Goal: Book appointment/travel/reservation

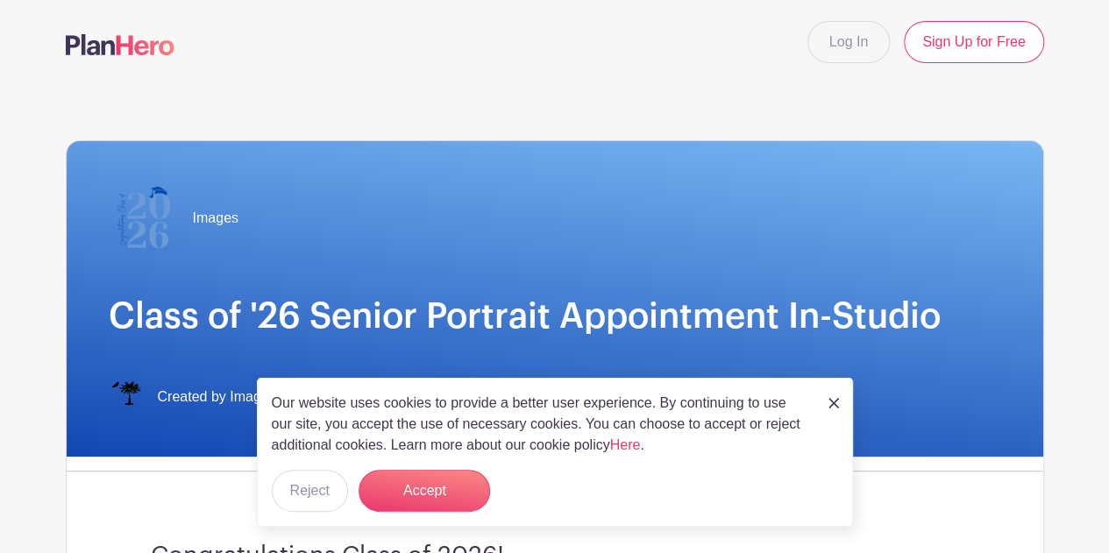
click at [825, 396] on div "Our website uses cookies to provide a better user experience. By continuing to …" at bounding box center [555, 452] width 596 height 149
click at [836, 405] on img at bounding box center [833, 403] width 11 height 11
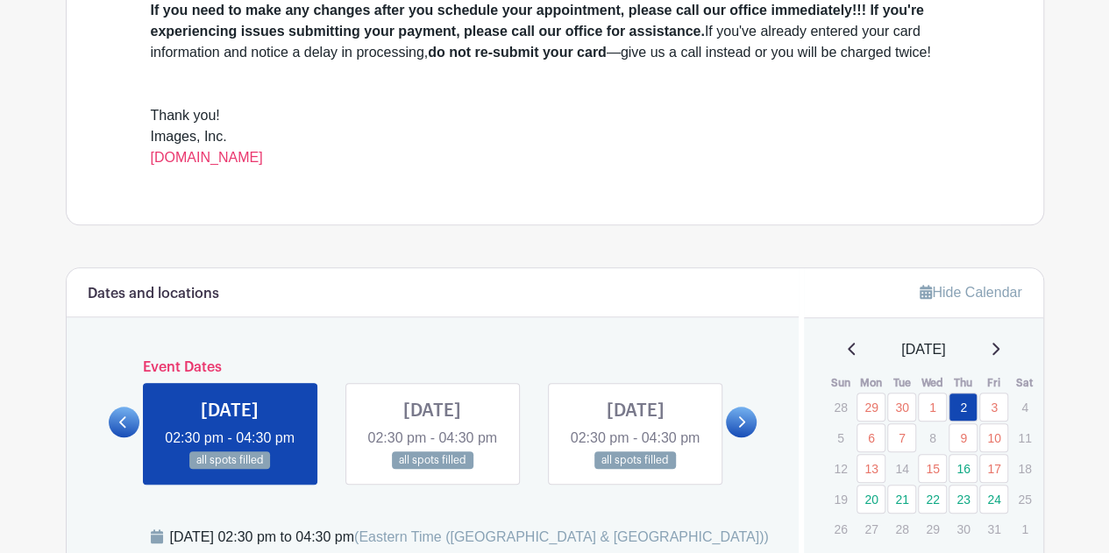
scroll to position [847, 0]
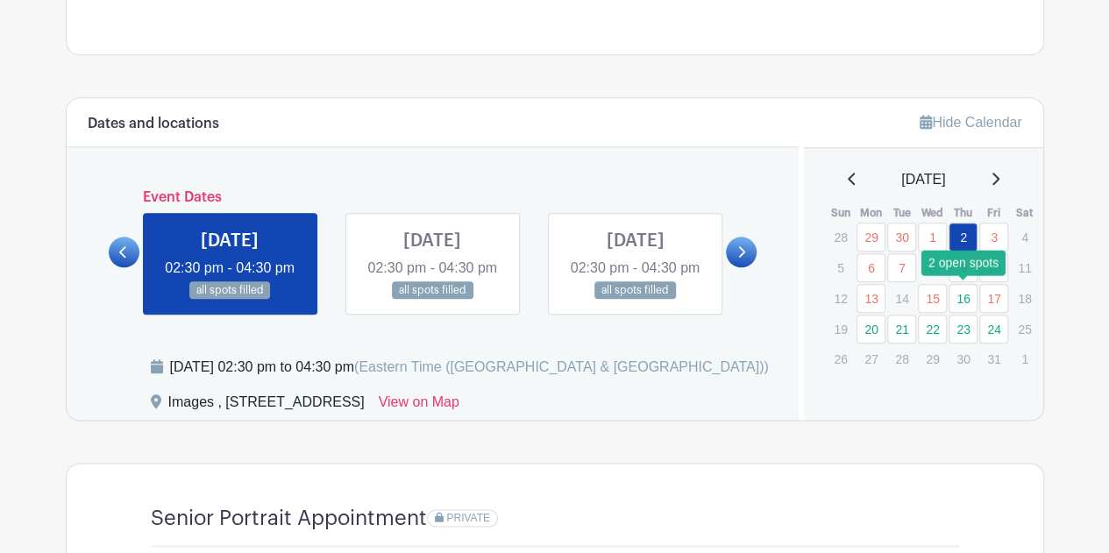
click at [967, 294] on link "16" at bounding box center [962, 298] width 29 height 29
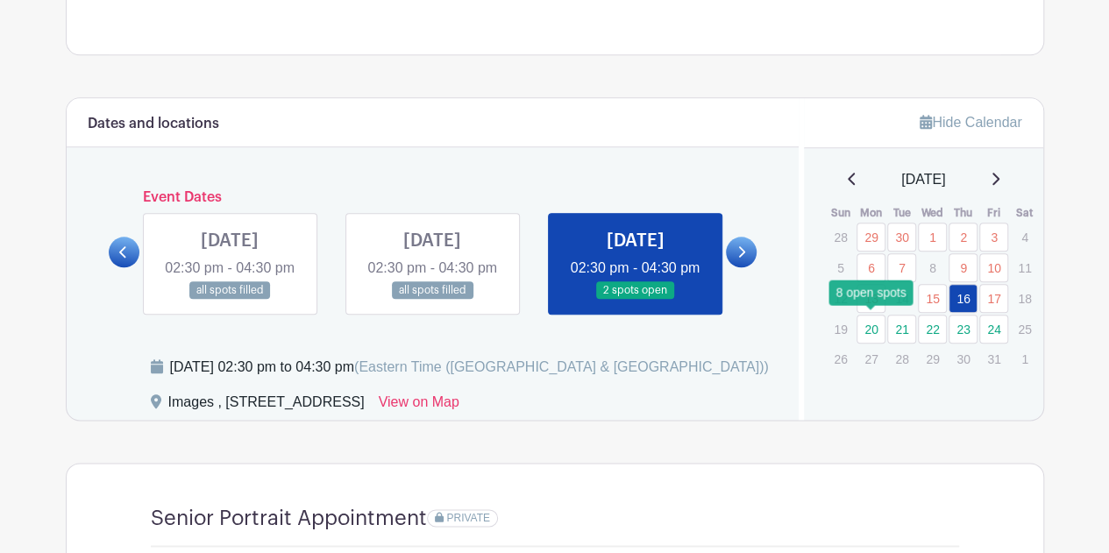
click at [869, 331] on link "20" at bounding box center [870, 329] width 29 height 29
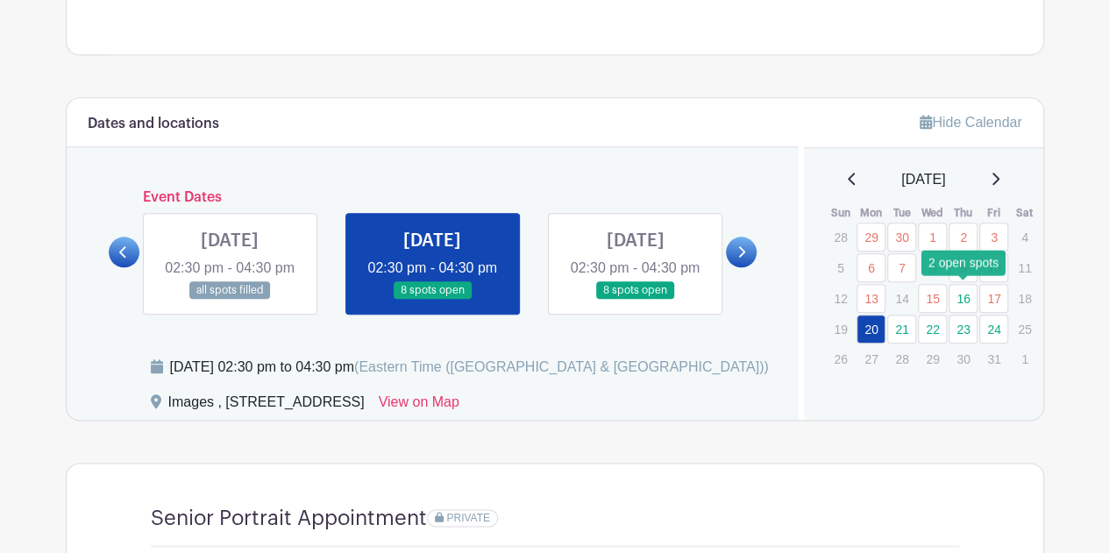
click at [965, 296] on link "16" at bounding box center [962, 298] width 29 height 29
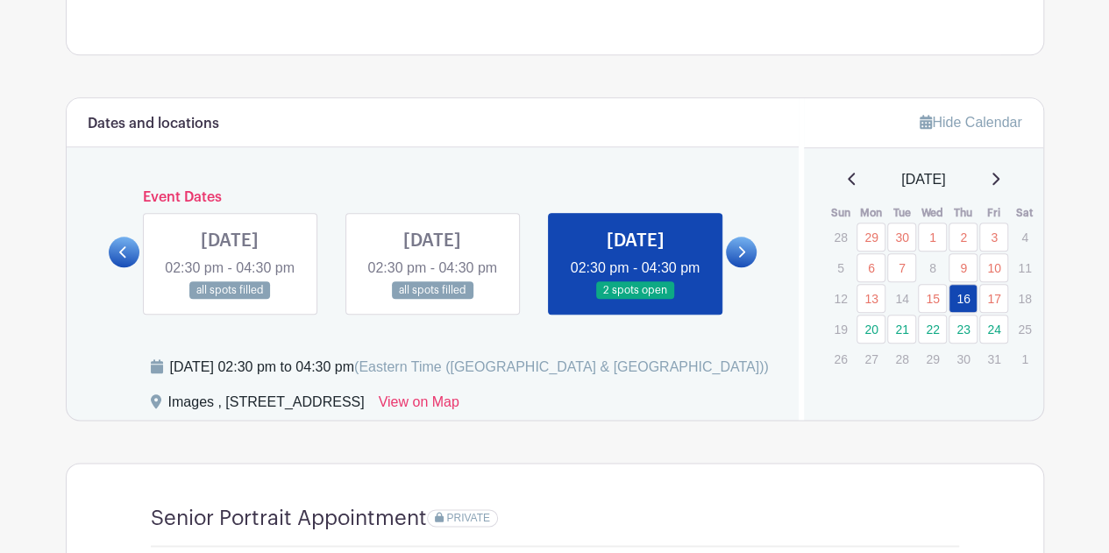
click at [744, 259] on icon at bounding box center [741, 251] width 8 height 13
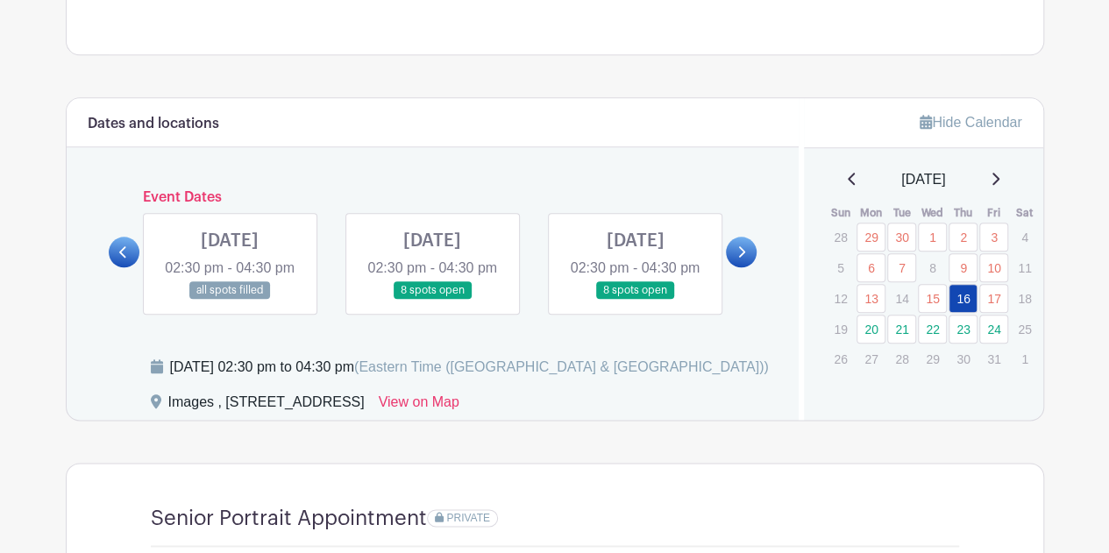
click at [744, 259] on icon at bounding box center [741, 251] width 8 height 13
click at [999, 180] on icon at bounding box center [995, 179] width 7 height 12
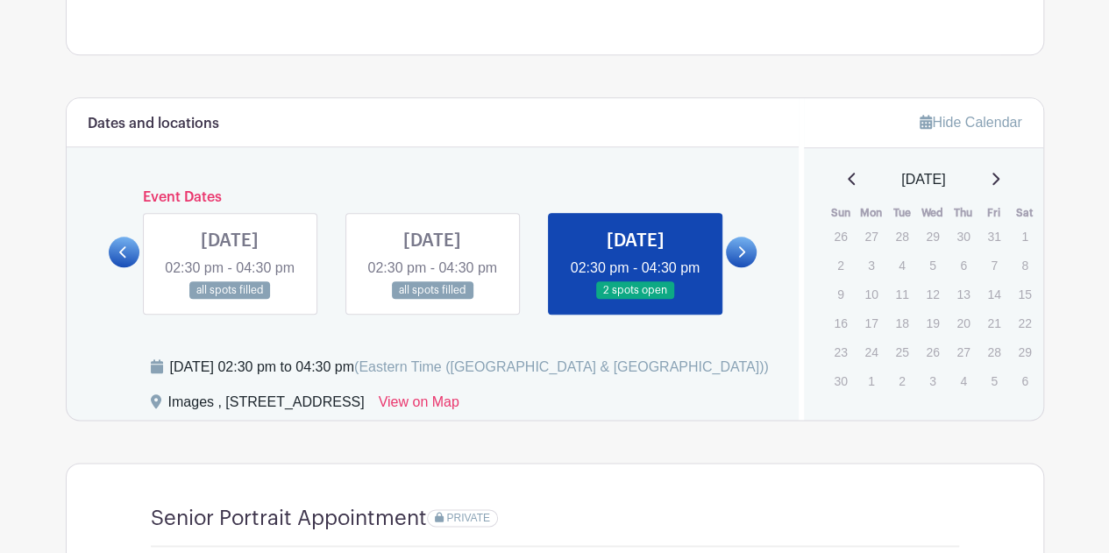
click at [847, 176] on icon at bounding box center [851, 179] width 9 height 14
